Goal: Task Accomplishment & Management: Complete application form

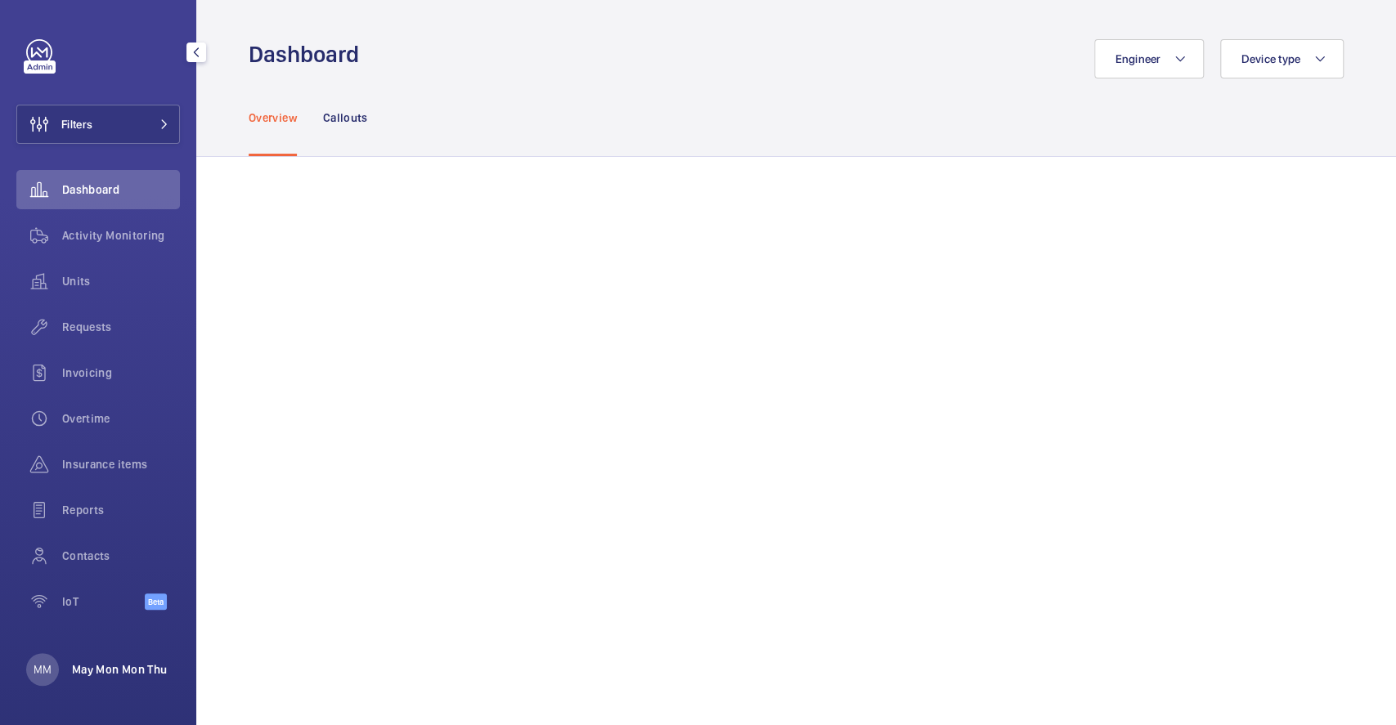
click at [99, 668] on p "May Mon Mon Thu" at bounding box center [119, 670] width 95 height 16
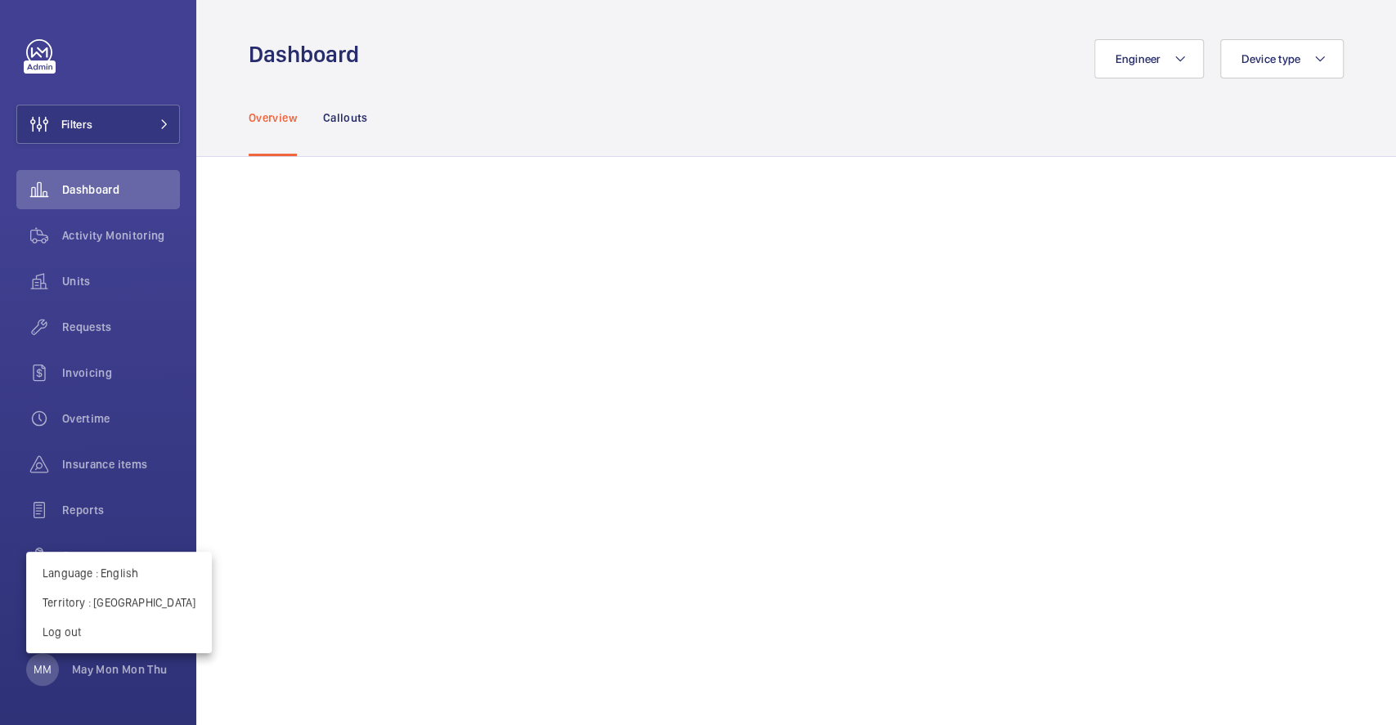
click at [699, 343] on div at bounding box center [698, 362] width 1396 height 725
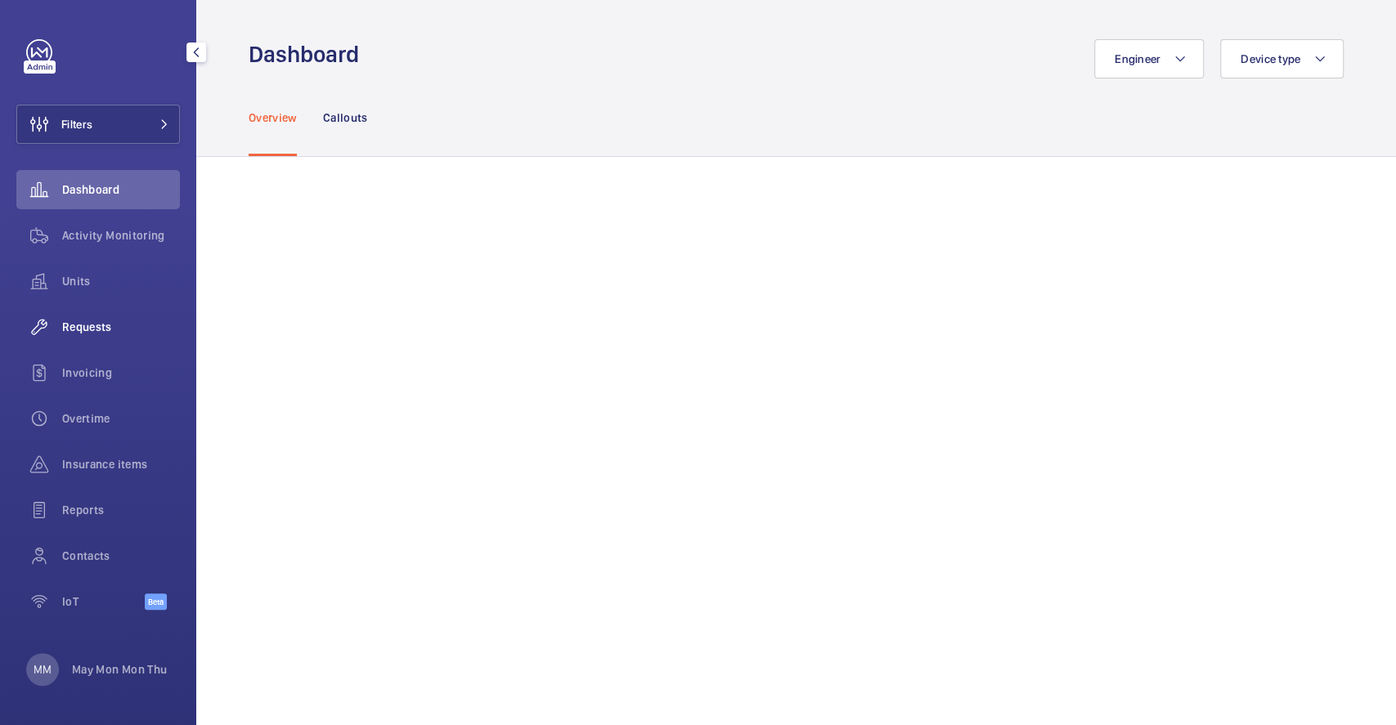
click at [89, 334] on span "Requests" at bounding box center [121, 327] width 118 height 16
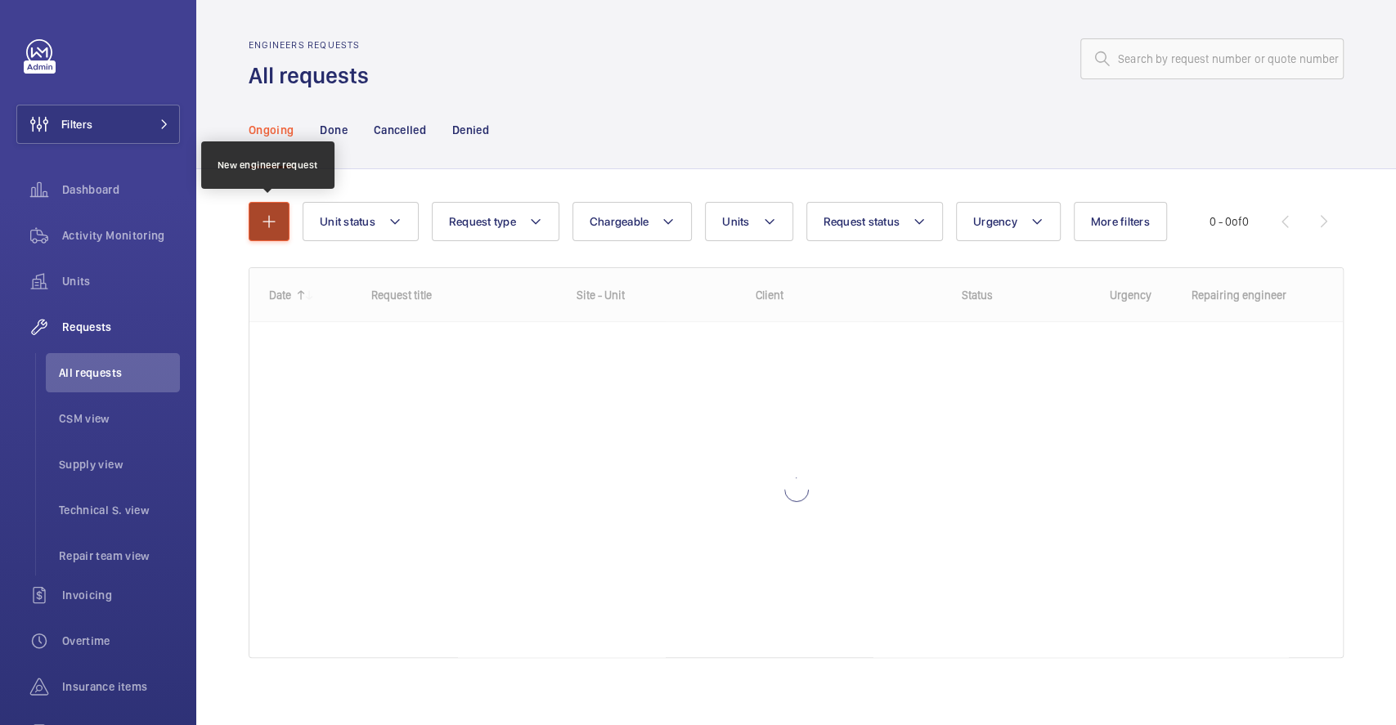
click at [268, 231] on mat-icon "button" at bounding box center [269, 222] width 20 height 20
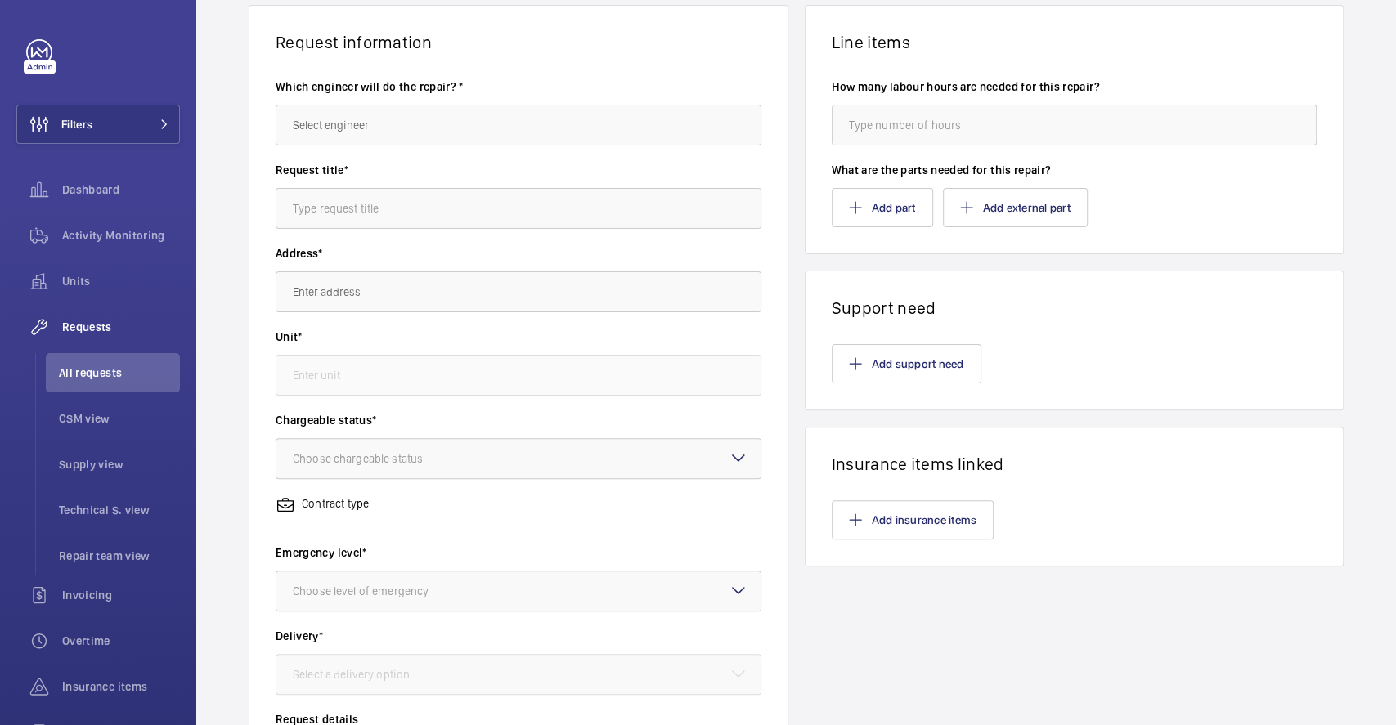
scroll to position [62, 0]
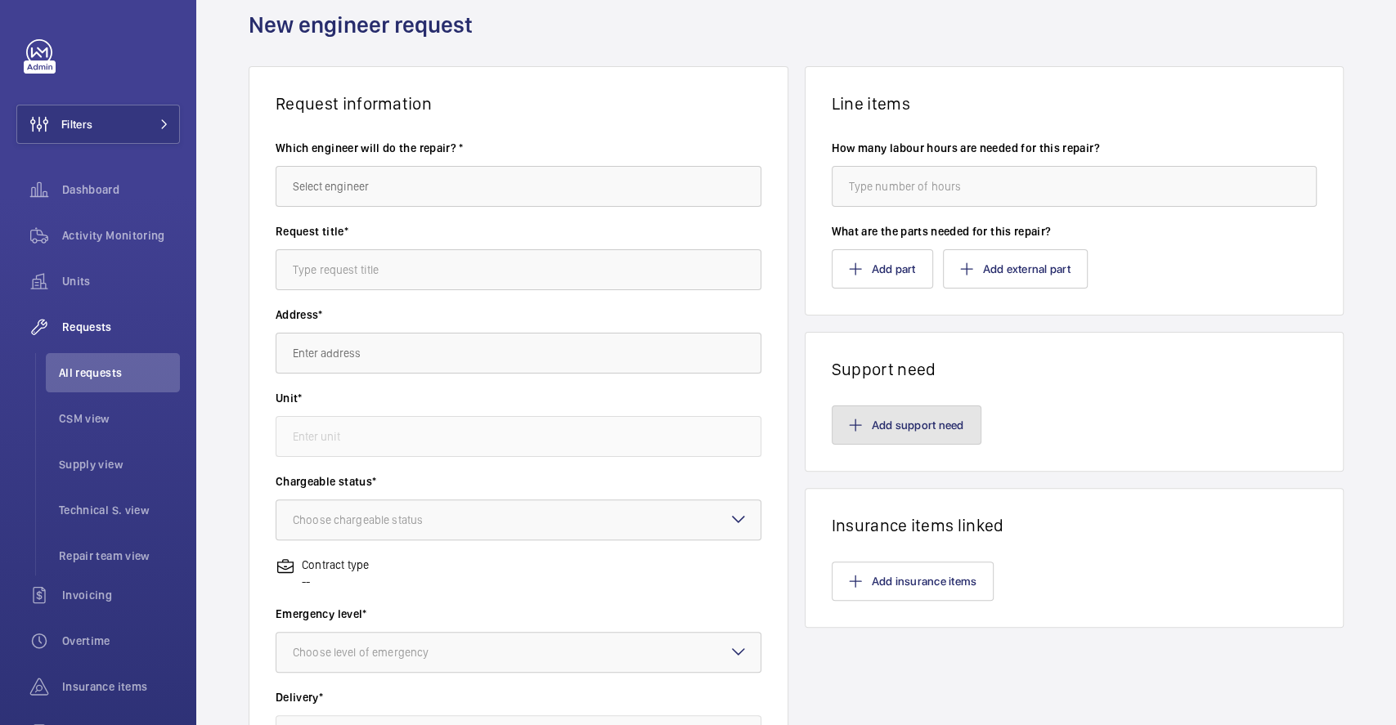
click at [925, 422] on button "Add support need" at bounding box center [907, 425] width 150 height 39
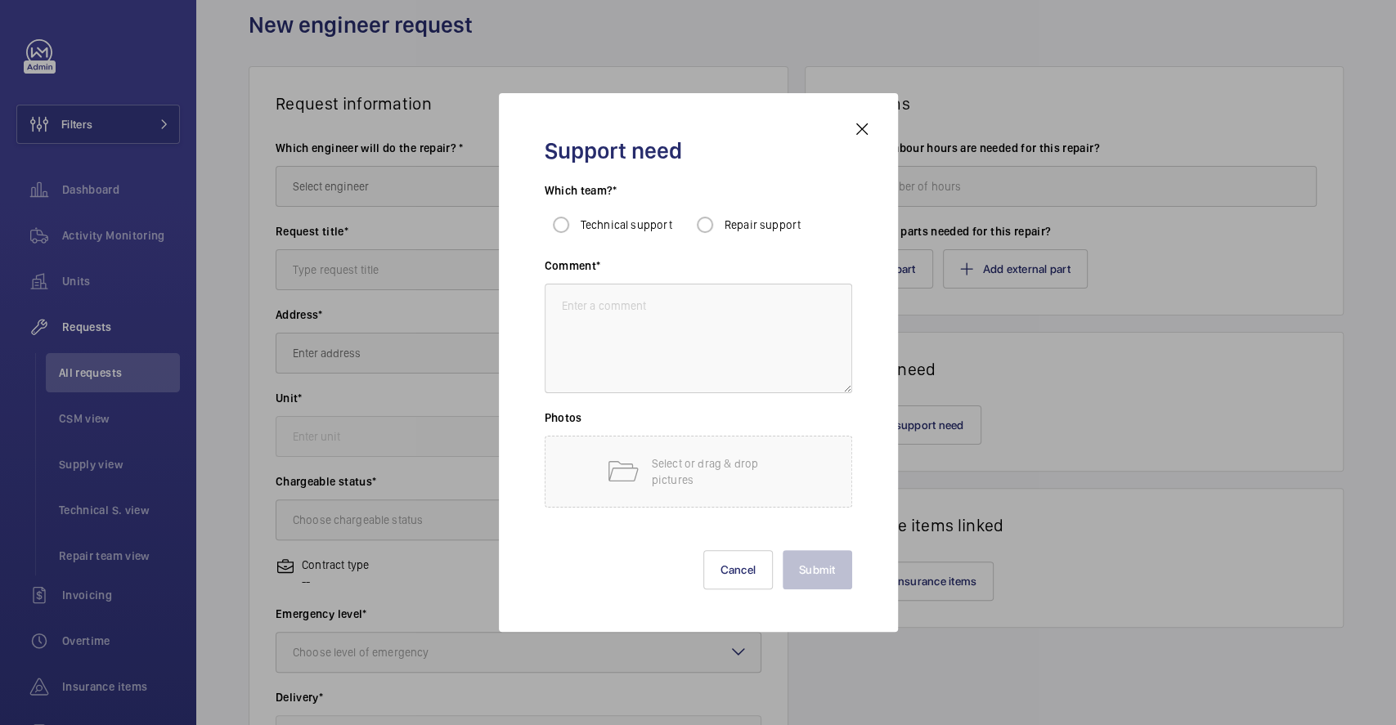
click at [867, 128] on mat-icon at bounding box center [862, 129] width 20 height 20
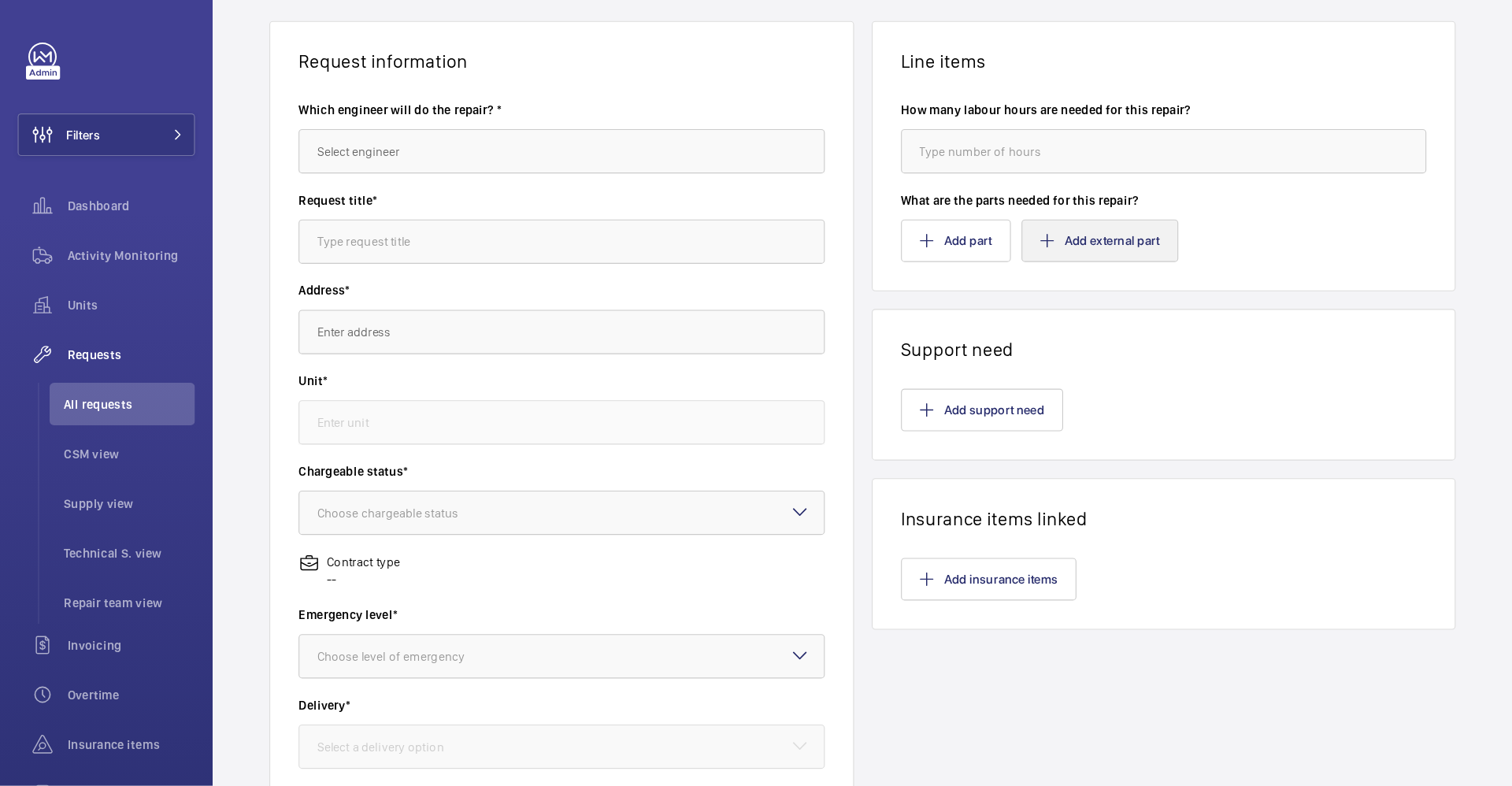
scroll to position [0, 0]
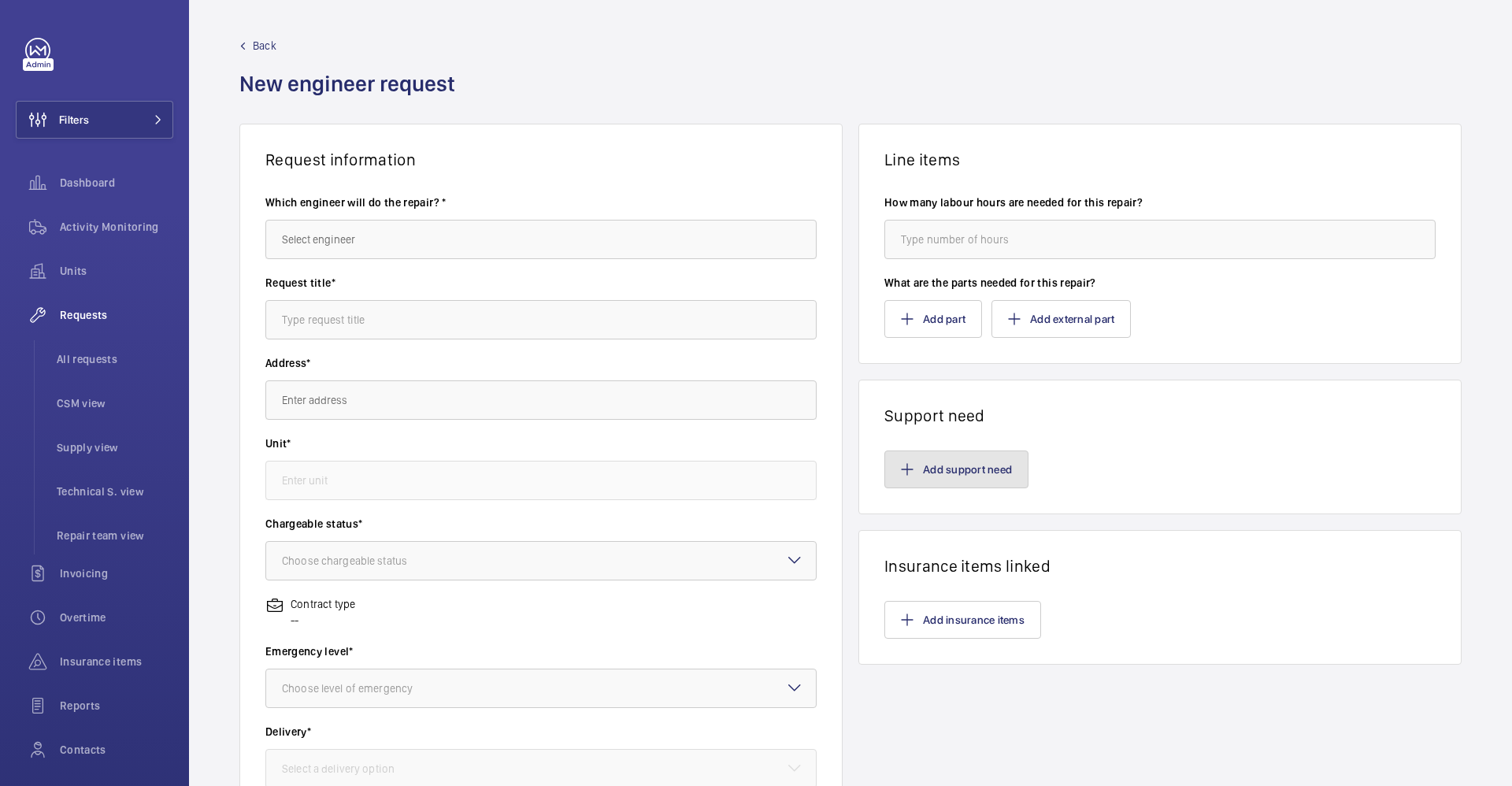
click at [979, 466] on button "Add support need" at bounding box center [956, 469] width 144 height 38
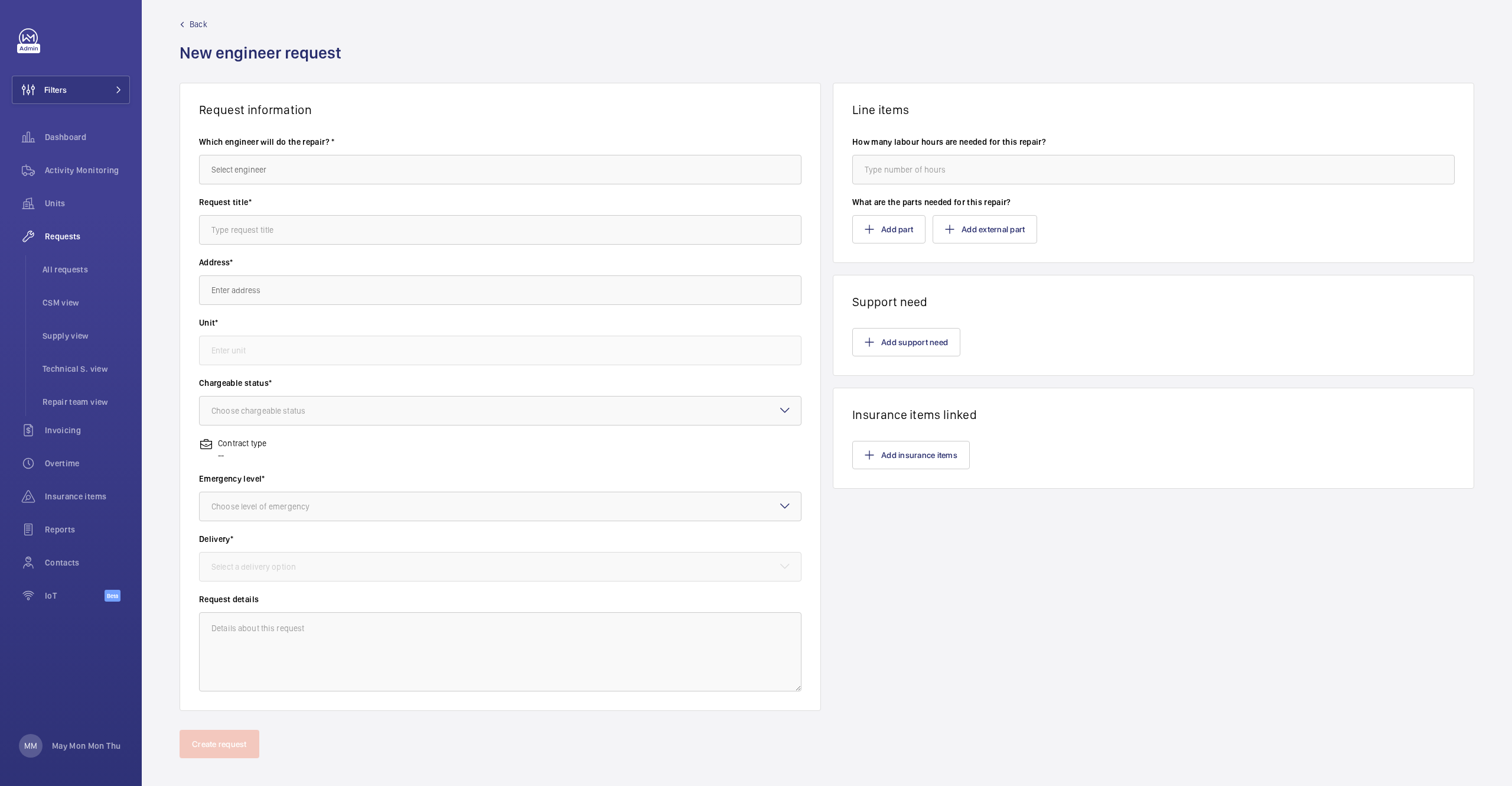
scroll to position [8, 0]
click at [939, 347] on button "Add support need" at bounding box center [907, 344] width 108 height 28
